Goal: Information Seeking & Learning: Learn about a topic

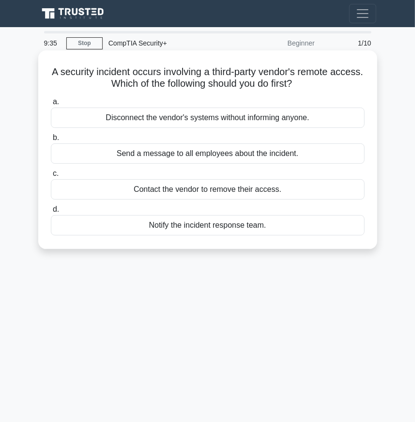
click at [166, 220] on div "Notify the incident response team." at bounding box center [208, 225] width 314 height 20
click at [51, 213] on input "d. Notify the incident response team." at bounding box center [51, 209] width 0 height 6
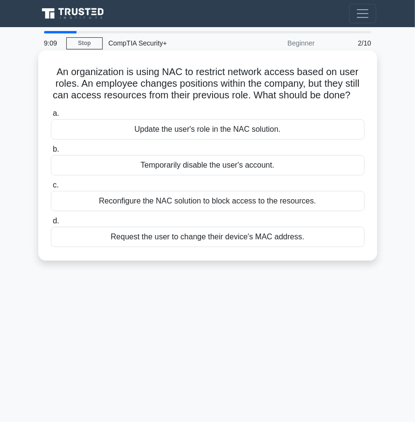
click at [165, 166] on div "Temporarily disable the user's account." at bounding box center [208, 165] width 314 height 20
click at [51, 153] on input "b. Temporarily disable the user's account." at bounding box center [51, 149] width 0 height 6
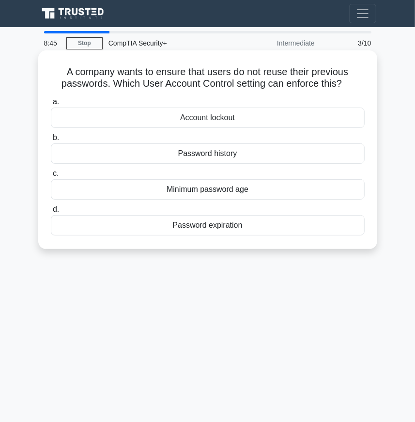
click at [196, 151] on div "Password history" at bounding box center [208, 153] width 314 height 20
click at [51, 141] on input "b. Password history" at bounding box center [51, 138] width 0 height 6
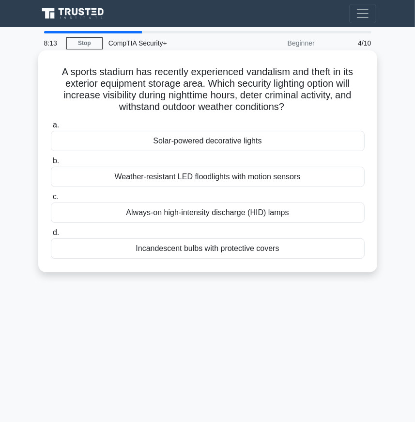
click at [177, 169] on div "Weather-resistant LED floodlights with motion sensors" at bounding box center [208, 177] width 314 height 20
click at [51, 164] on input "b. Weather-resistant LED floodlights with motion sensors" at bounding box center [51, 161] width 0 height 6
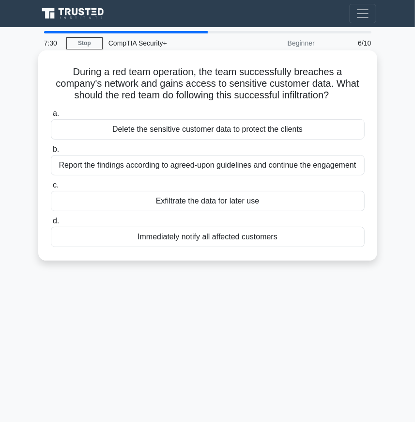
click at [346, 167] on div "Report the findings according to agreed-upon guidelines and continue the engage…" at bounding box center [208, 165] width 314 height 20
click at [51, 153] on input "b. Report the findings according to agreed-upon guidelines and continue the eng…" at bounding box center [51, 149] width 0 height 6
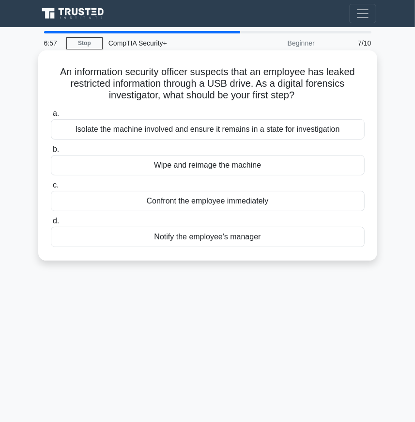
click at [161, 202] on div "Confront the employee immediately" at bounding box center [208, 201] width 314 height 20
click at [51, 188] on input "c. Confront the employee immediately" at bounding box center [51, 185] width 0 height 6
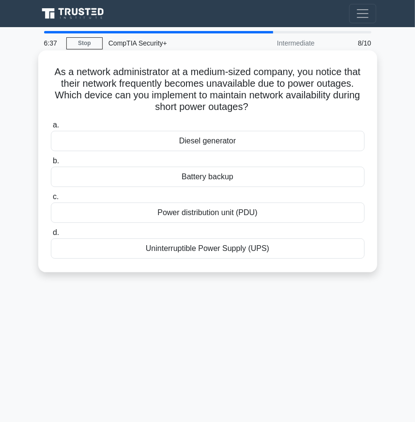
drag, startPoint x: 174, startPoint y: 179, endPoint x: 126, endPoint y: 184, distance: 48.7
click at [126, 184] on div "Battery backup" at bounding box center [208, 177] width 314 height 20
click at [51, 164] on input "b. Battery backup" at bounding box center [51, 161] width 0 height 6
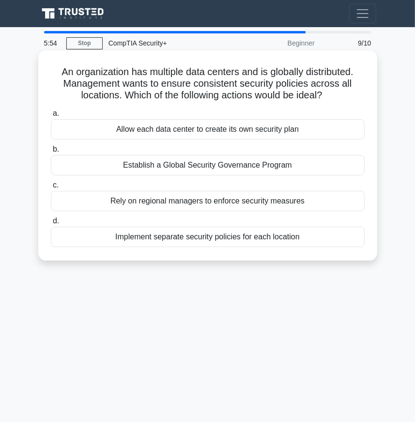
click at [145, 203] on div "Rely on regional managers to enforce security measures" at bounding box center [208, 201] width 314 height 20
click at [51, 188] on input "c. Rely on regional managers to enforce security measures" at bounding box center [51, 185] width 0 height 6
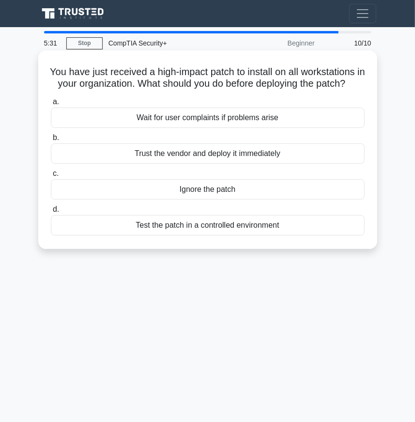
click at [163, 232] on div "Test the patch in a controlled environment" at bounding box center [208, 225] width 314 height 20
click at [51, 213] on input "d. Test the patch in a controlled environment" at bounding box center [51, 209] width 0 height 6
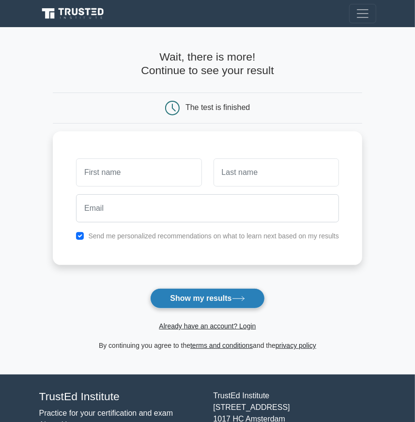
click at [166, 306] on button "Show my results" at bounding box center [207, 298] width 114 height 20
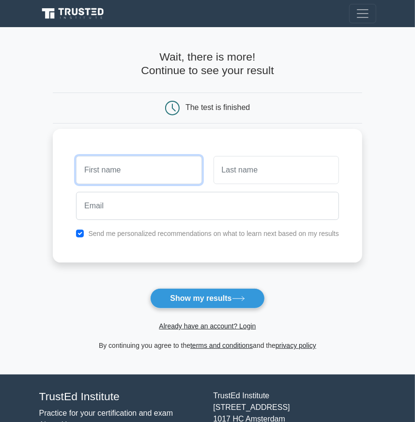
click at [160, 176] on input "text" at bounding box center [138, 170] width 125 height 28
